Goal: Transaction & Acquisition: Book appointment/travel/reservation

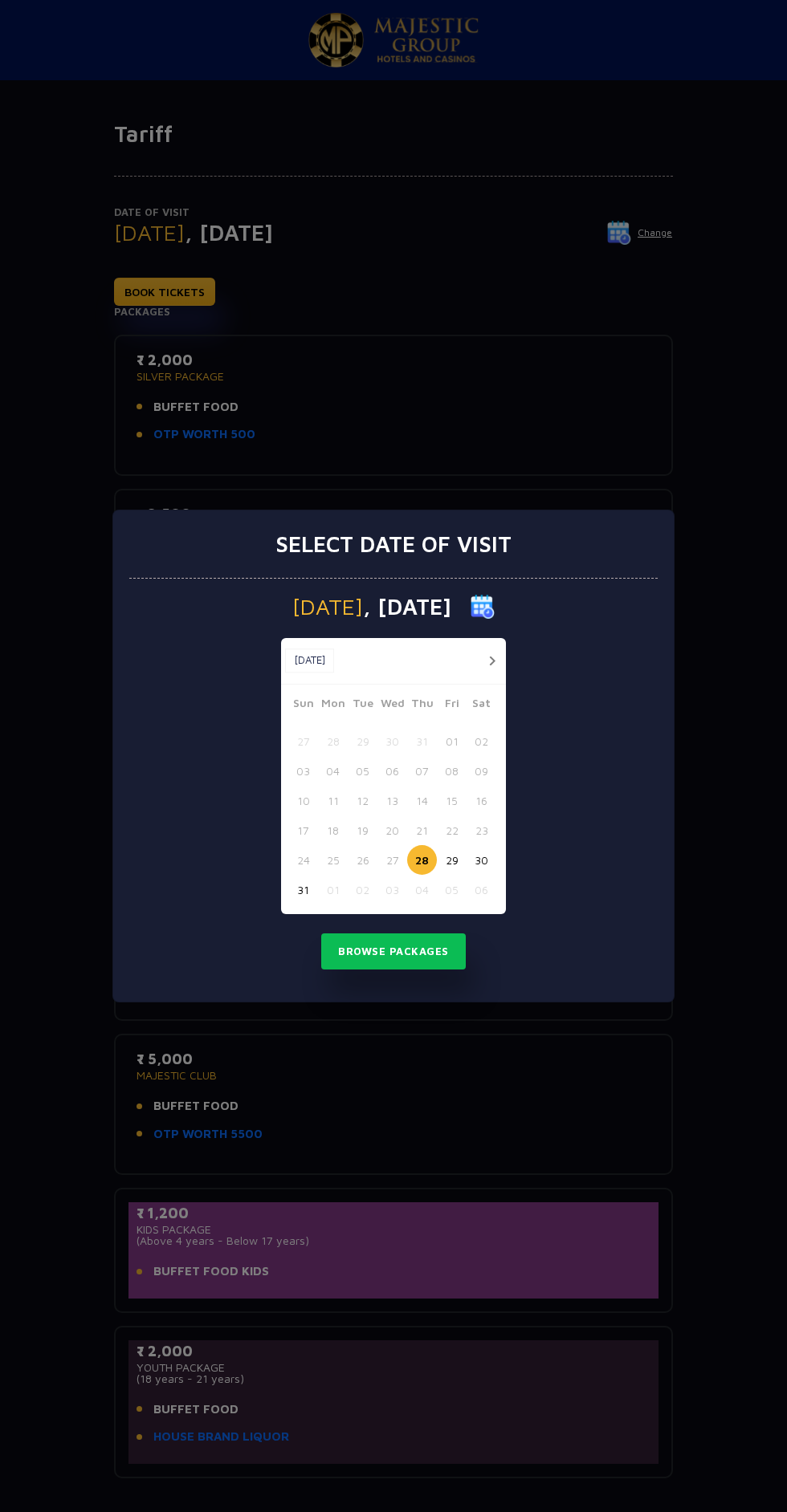
click at [446, 864] on button "29" at bounding box center [452, 860] width 29 height 29
click at [422, 951] on button "Browse Packages" at bounding box center [393, 951] width 145 height 37
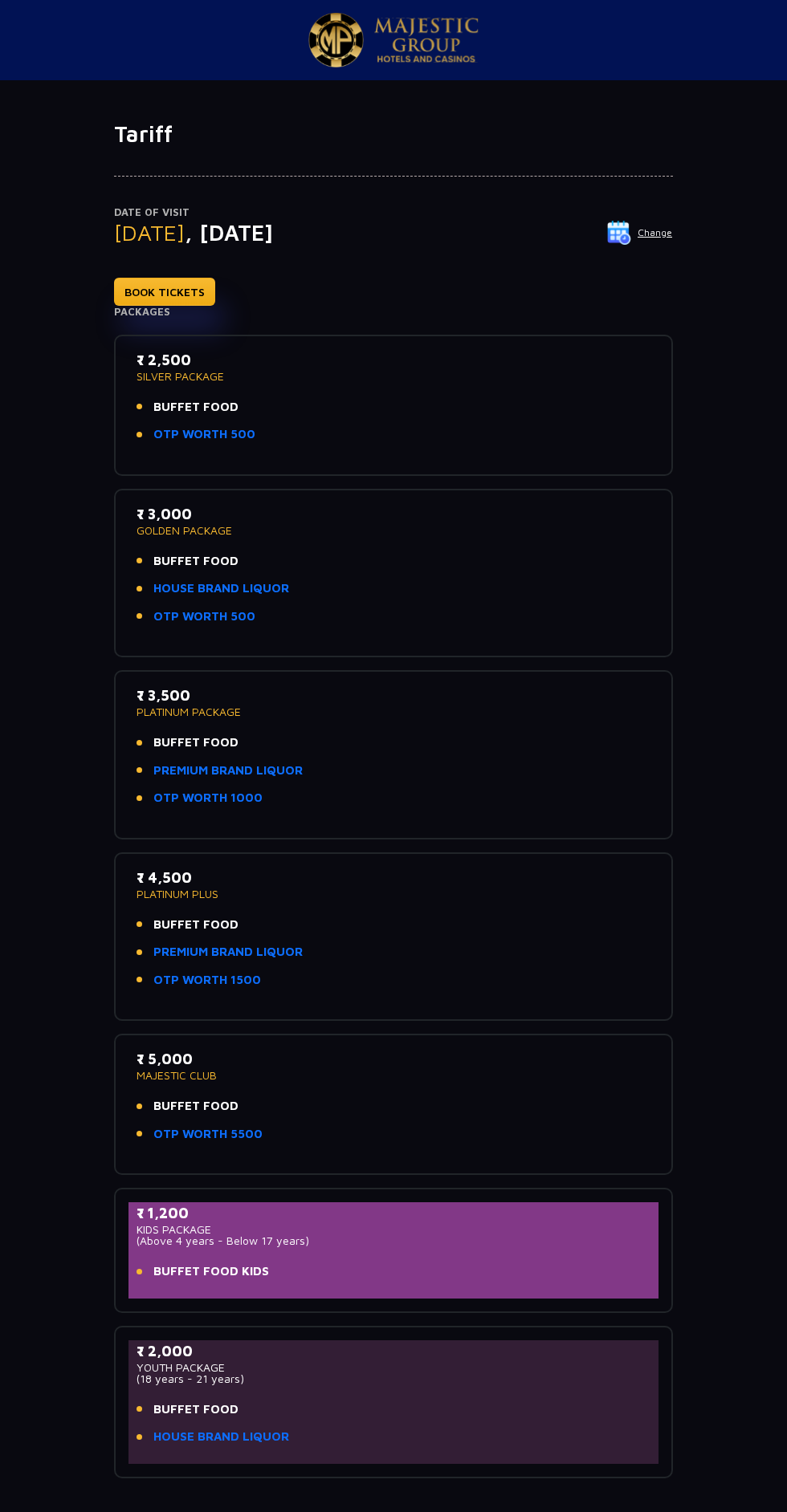
click at [373, 402] on li "BUFFET FOOD" at bounding box center [393, 406] width 514 height 18
click at [192, 382] on p "SILVER PACKAGE" at bounding box center [393, 376] width 514 height 11
click at [164, 358] on p "₹ 2,500" at bounding box center [393, 360] width 514 height 22
click at [186, 298] on link "BOOK TICKETS" at bounding box center [165, 291] width 101 height 28
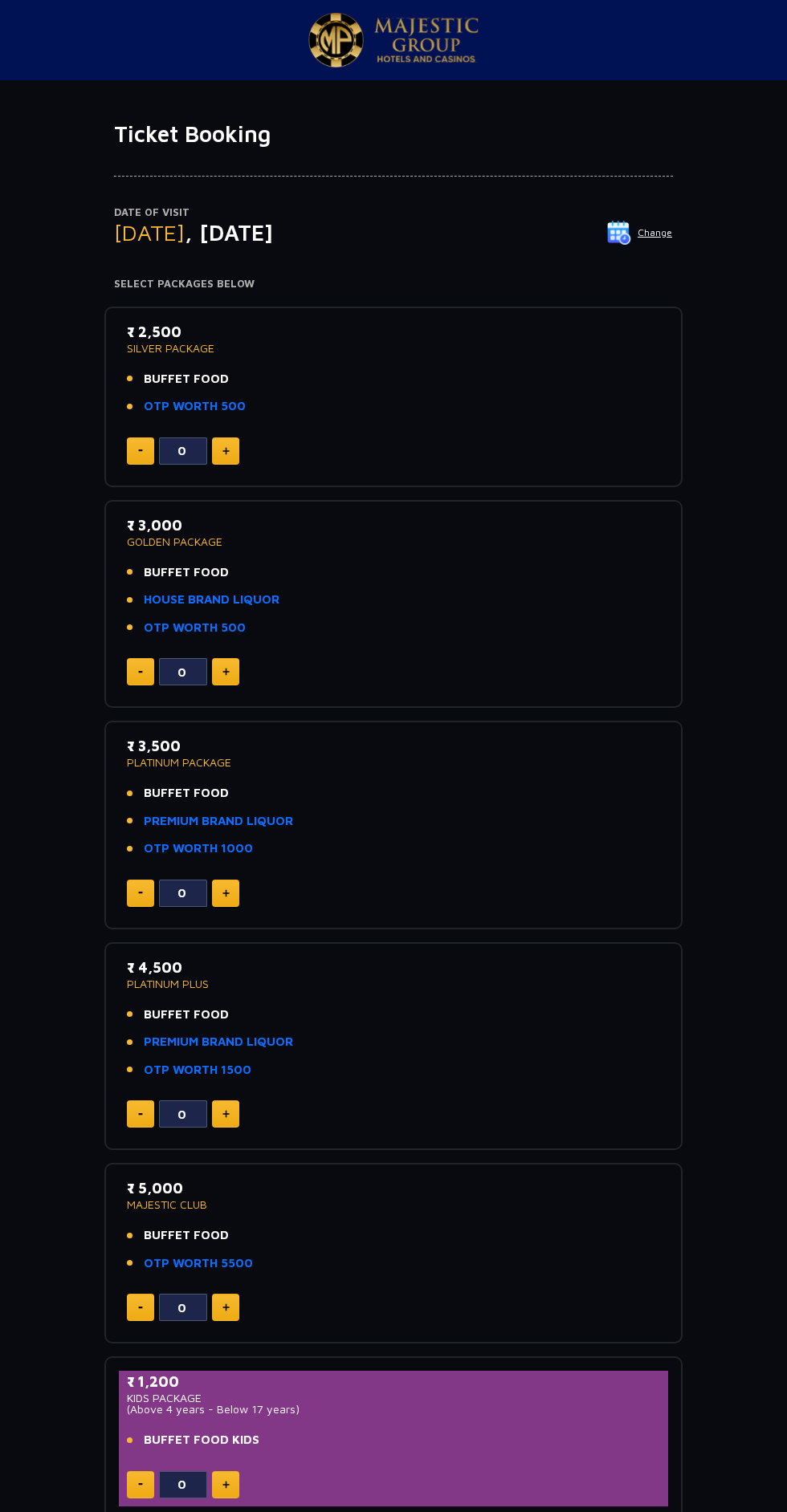
click at [225, 451] on img at bounding box center [226, 451] width 7 height 8
type input "1"
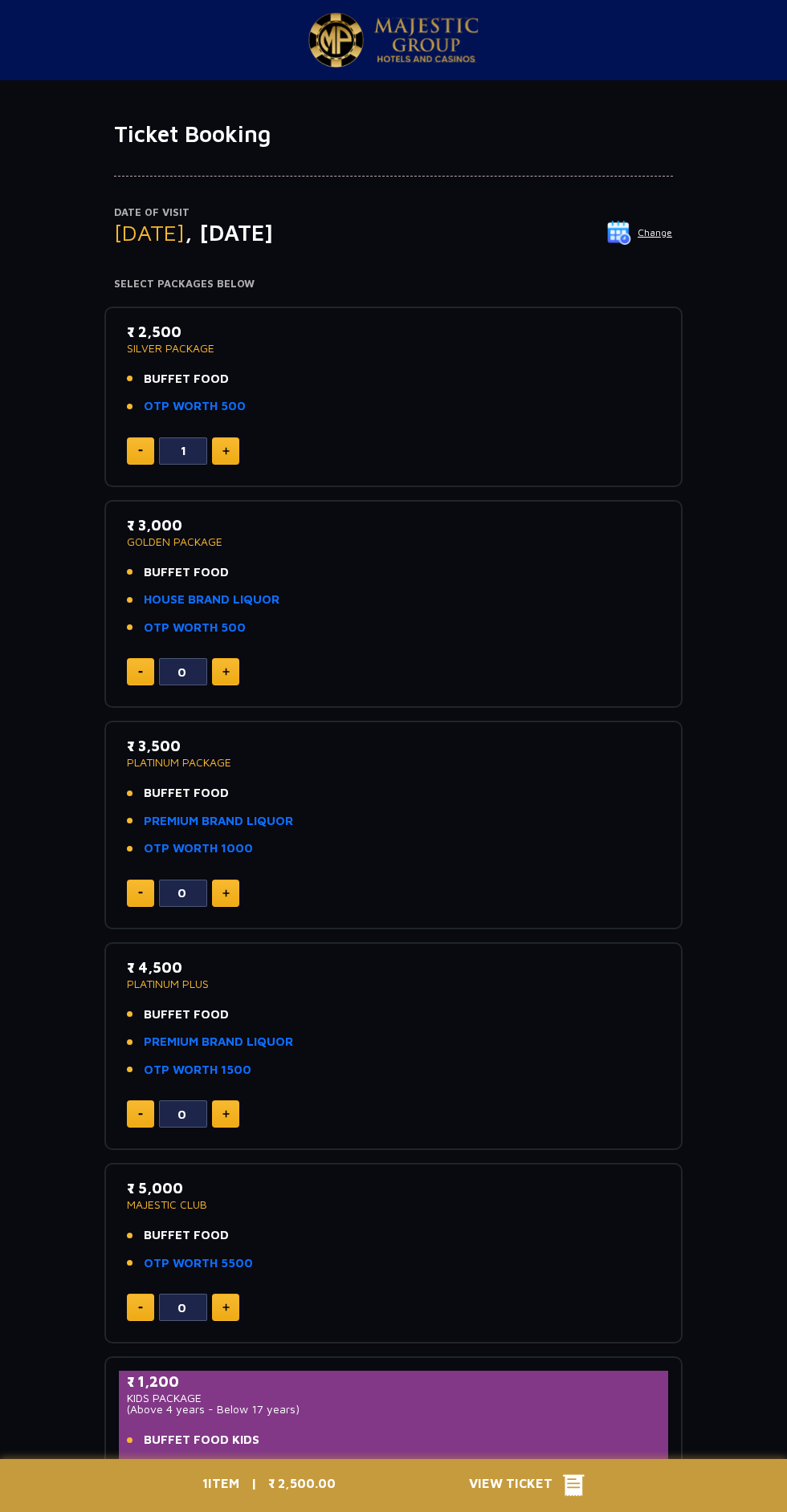
click at [401, 57] on img at bounding box center [426, 40] width 104 height 45
